Goal: Task Accomplishment & Management: Manage account settings

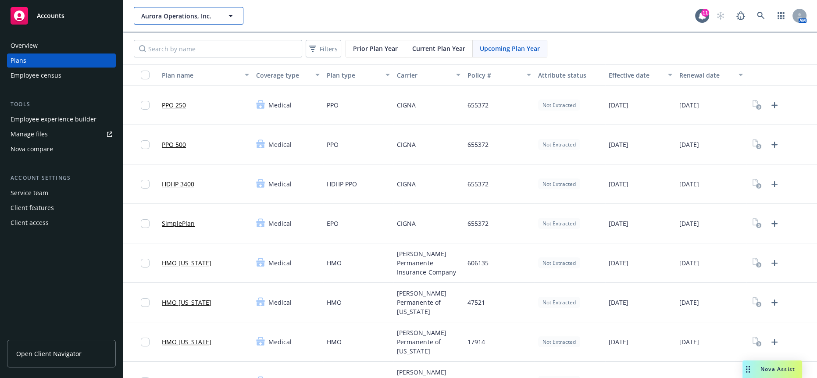
click at [160, 11] on span "Aurora Operations, Inc." at bounding box center [179, 15] width 76 height 9
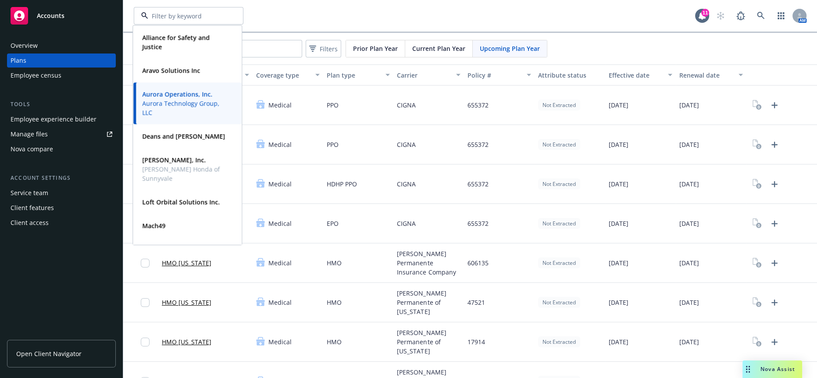
click at [161, 11] on input at bounding box center [186, 15] width 77 height 9
click at [82, 112] on div "Employee experience builder" at bounding box center [54, 119] width 86 height 14
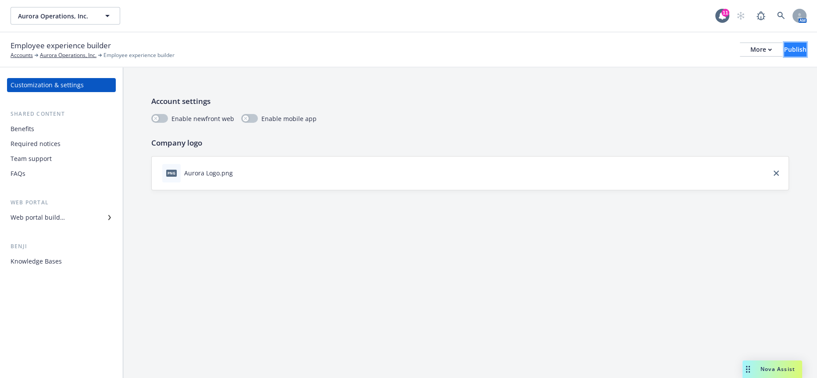
click at [784, 46] on div "Publish" at bounding box center [795, 49] width 22 height 13
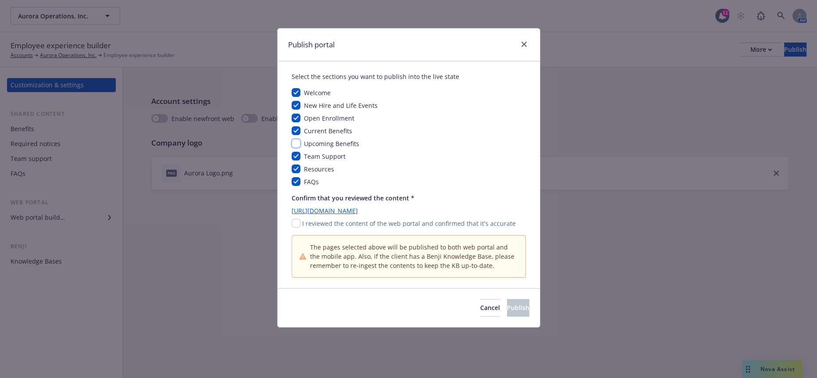
click at [293, 139] on input "checkbox" at bounding box center [295, 143] width 9 height 9
checkbox input "true"
click at [295, 219] on input "checkbox" at bounding box center [295, 223] width 9 height 9
checkbox input "true"
click at [508, 299] on button "Publish" at bounding box center [518, 308] width 22 height 18
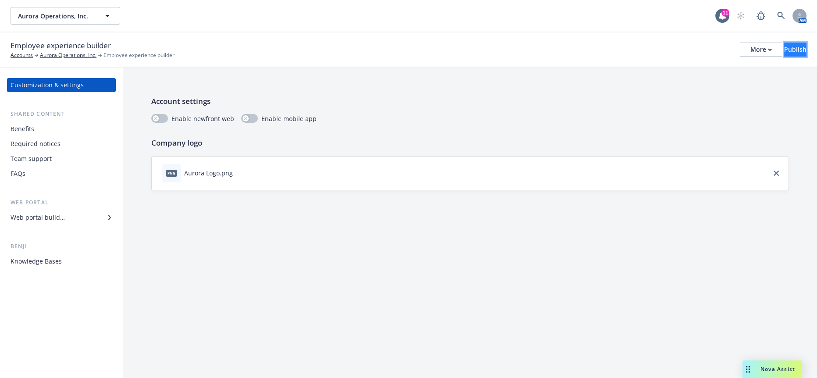
click at [790, 43] on div "Publish" at bounding box center [795, 49] width 22 height 13
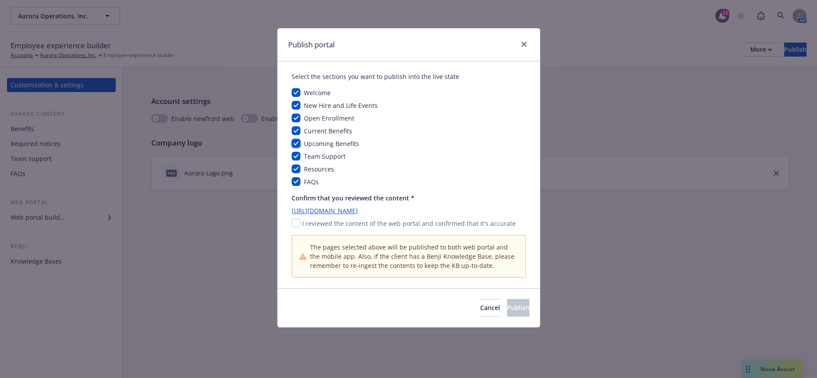
click at [293, 139] on input "checkbox" at bounding box center [295, 143] width 9 height 9
checkbox input "false"
click at [293, 219] on input "checkbox" at bounding box center [295, 223] width 9 height 9
checkbox input "true"
click at [507, 299] on button "Publish" at bounding box center [518, 308] width 22 height 18
